Goal: Task Accomplishment & Management: Manage account settings

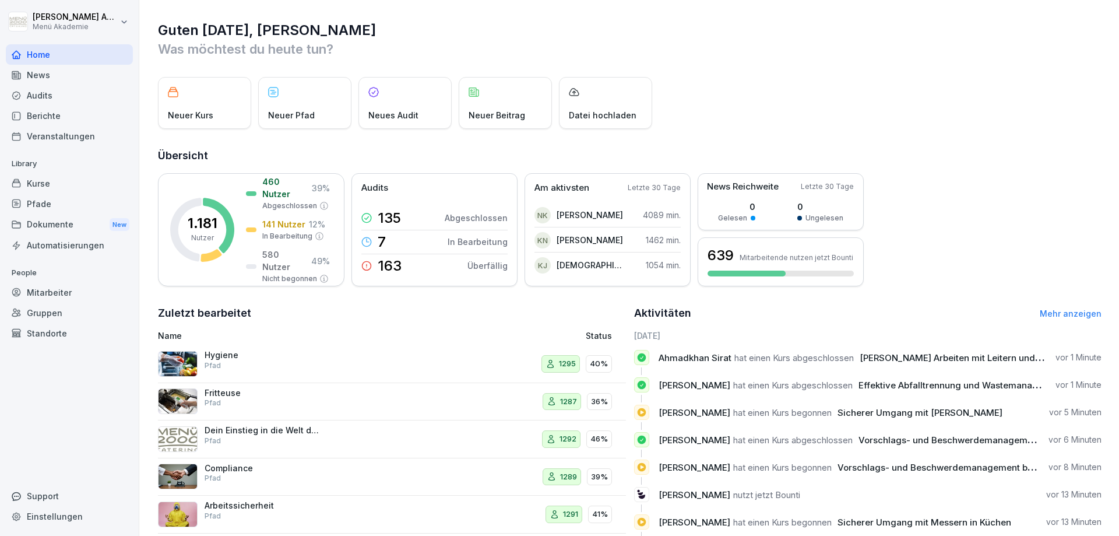
click at [123, 19] on html "[PERSON_NAME] Menü Akademie Home News Audits Berichte Veranstaltungen Library K…" at bounding box center [559, 268] width 1119 height 536
click at [81, 20] on html "[PERSON_NAME] Menü Akademie Home News Audits Berichte Veranstaltungen Library K…" at bounding box center [559, 268] width 1119 height 536
click at [50, 73] on div "Abmelden" at bounding box center [74, 74] width 115 height 22
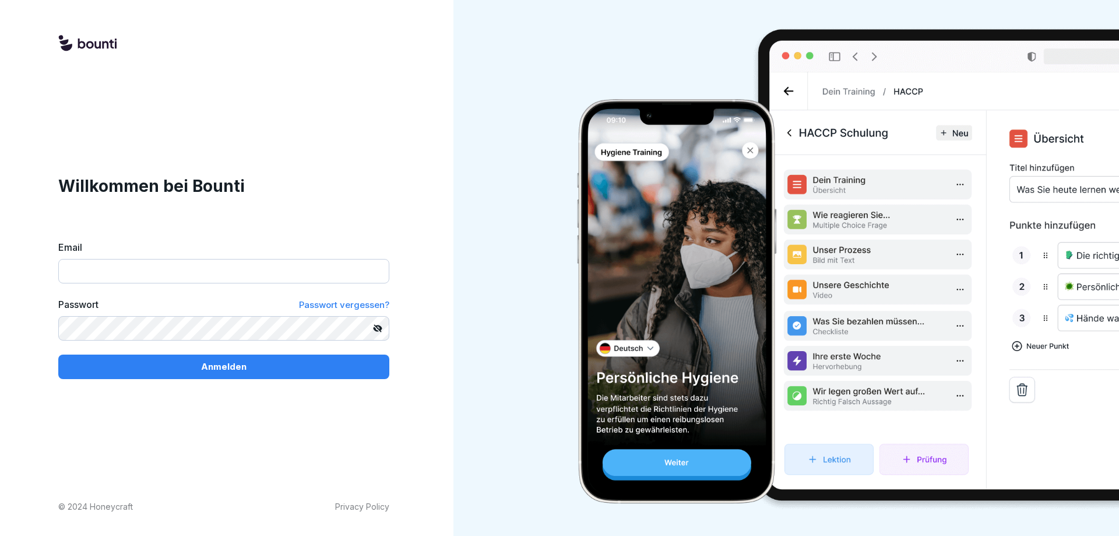
click at [112, 272] on input "Email" at bounding box center [223, 271] width 331 height 24
type input "**********"
click at [58, 354] on button "Anmelden" at bounding box center [223, 366] width 331 height 24
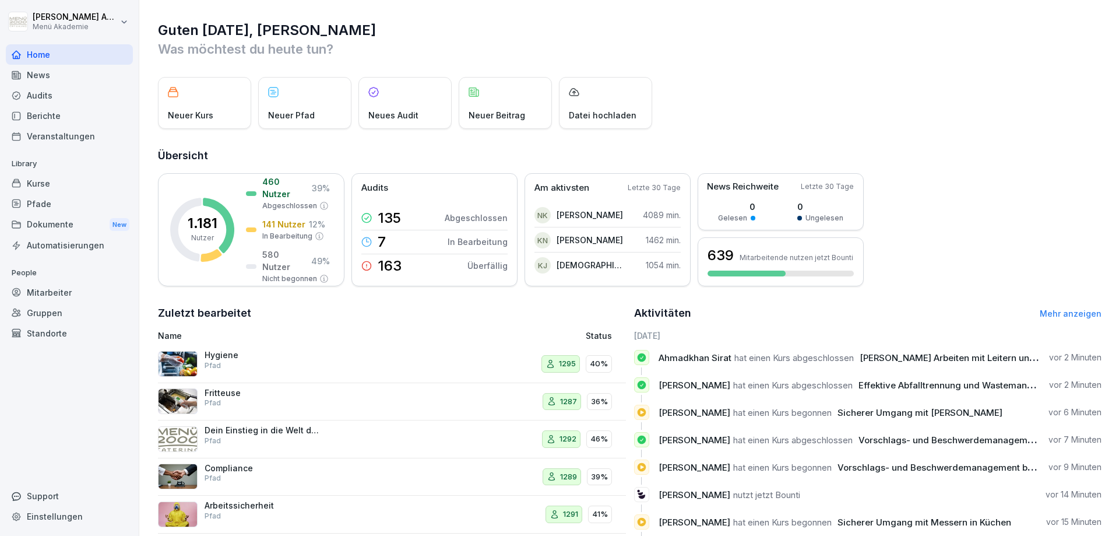
click at [42, 22] on html "[PERSON_NAME] Menü Akademie Home News Audits Berichte Veranstaltungen Library K…" at bounding box center [559, 268] width 1119 height 536
click at [68, 69] on div "Abmelden" at bounding box center [74, 74] width 115 height 22
